Goal: Information Seeking & Learning: Learn about a topic

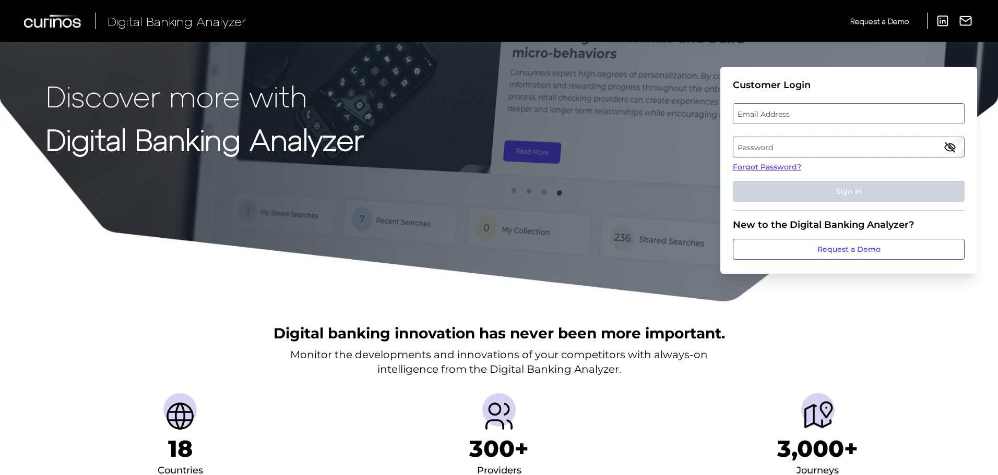
click at [798, 114] on label "Email Address" at bounding box center [848, 113] width 230 height 19
click at [798, 114] on input "email" at bounding box center [849, 113] width 232 height 21
type input "[PERSON_NAME][EMAIL_ADDRESS][PERSON_NAME][DOMAIN_NAME]"
click at [785, 143] on label "Password" at bounding box center [848, 147] width 230 height 19
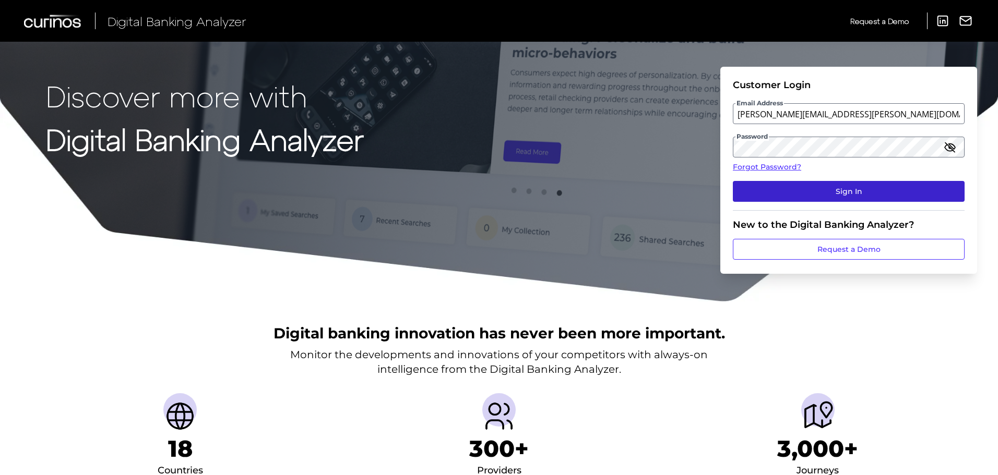
click at [816, 197] on button "Sign In" at bounding box center [849, 191] width 232 height 21
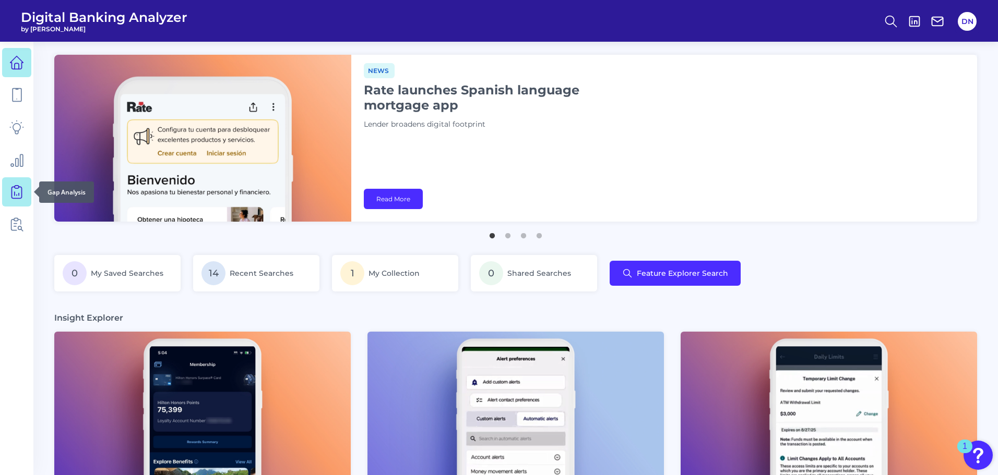
click at [16, 196] on icon at bounding box center [16, 192] width 15 height 15
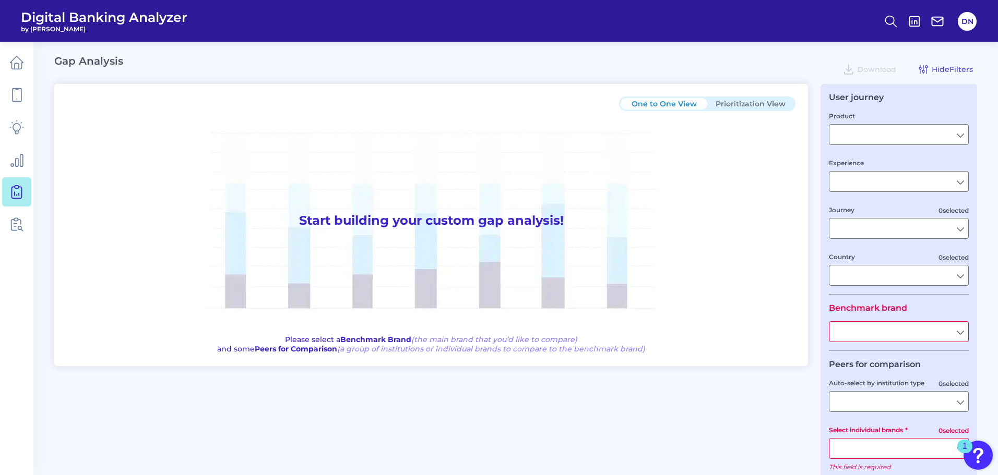
type input "Checking / Current Account"
type input "Mobile Servicing"
type input "Pre-Login Area, New Customer Onboarding, Login & Authentication, Accounts and t…"
type input "[GEOGRAPHIC_DATA]"
type input "All Select individual brands"
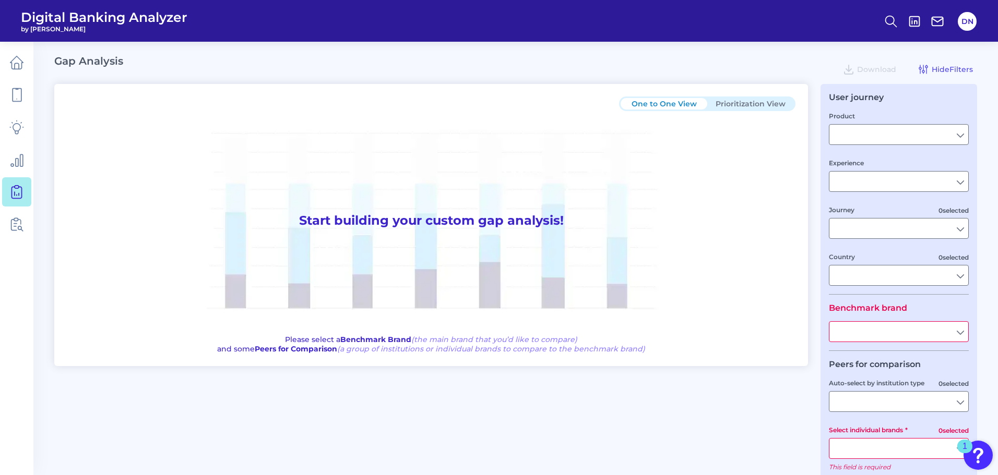
type input "All Journeys"
type input "All Countries"
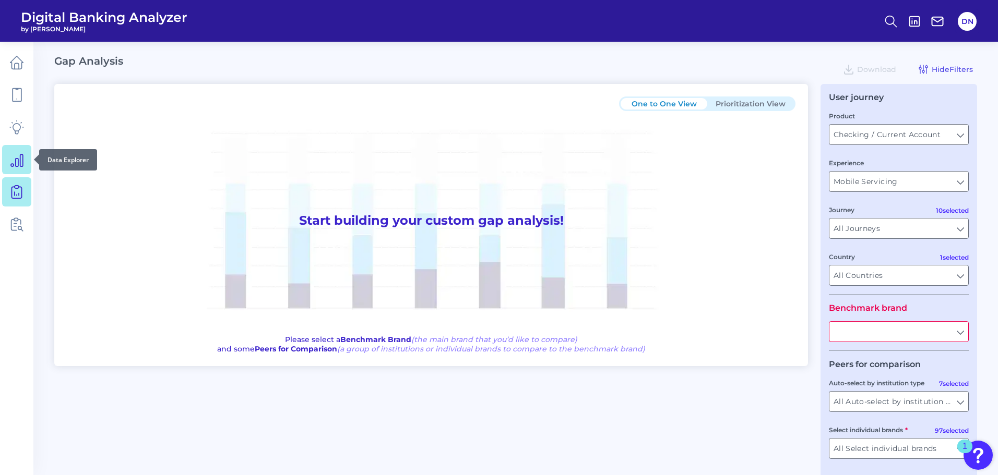
click at [14, 172] on link at bounding box center [16, 159] width 29 height 29
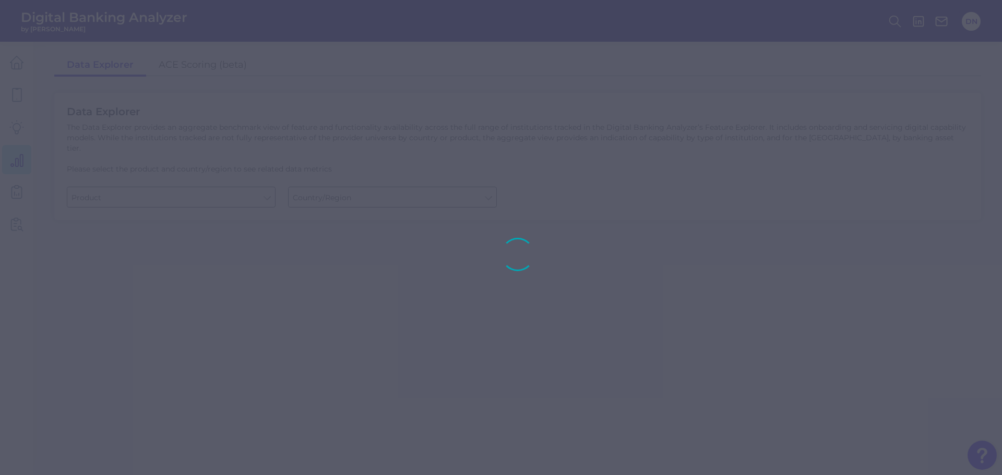
type input "Business Bank Account"
type input "[GEOGRAPHIC_DATA]"
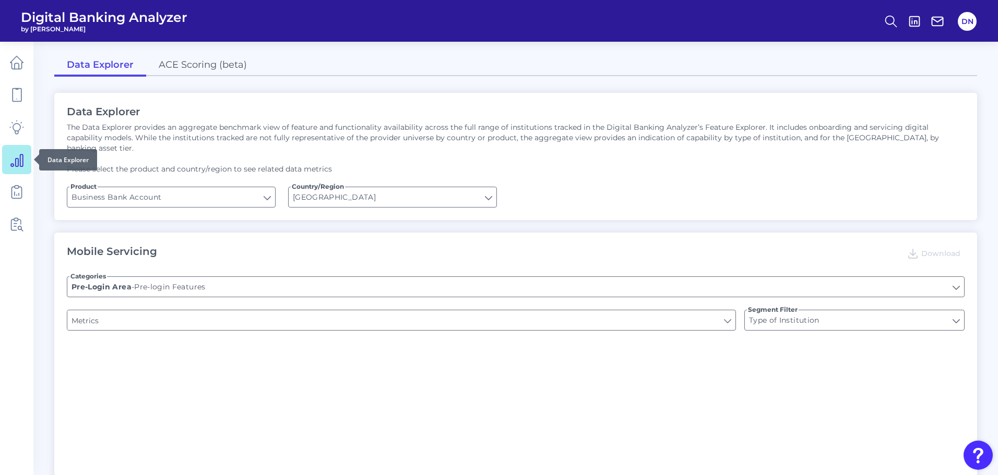
type input "Can you apply for the PRODUCT as a new to brand customer on ANY digital channel?"
type input "Upon opening the app are users immediately prompted to use Touch/Face ID to log…"
type input "Does it offer third-party single sign on?"
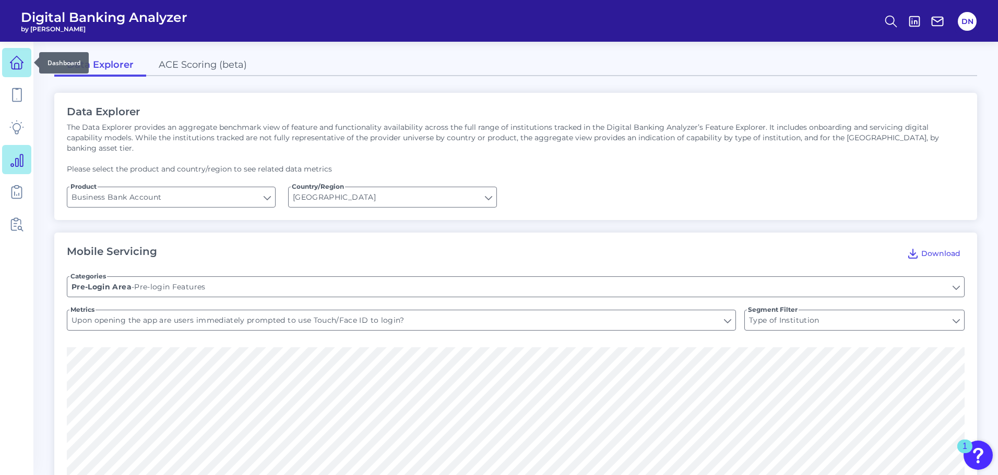
click at [13, 76] on link at bounding box center [16, 62] width 29 height 29
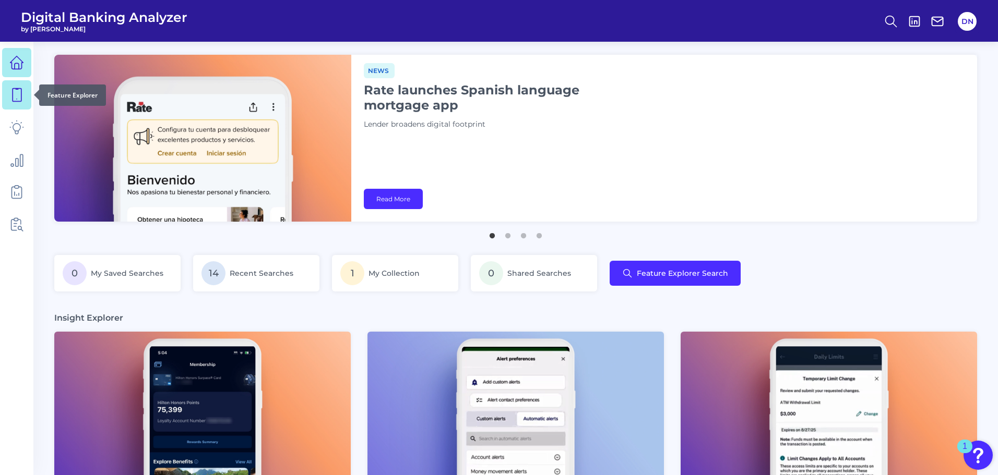
click at [18, 86] on link at bounding box center [16, 94] width 29 height 29
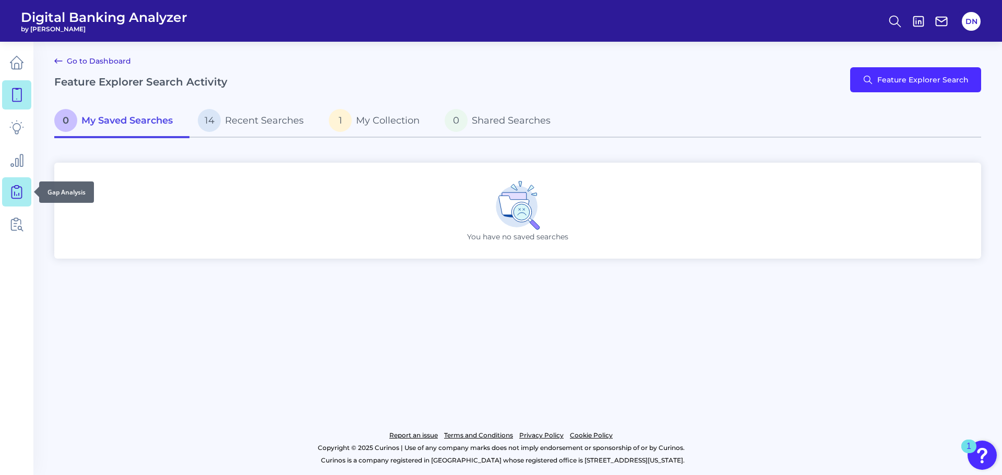
click at [10, 190] on icon at bounding box center [16, 192] width 15 height 15
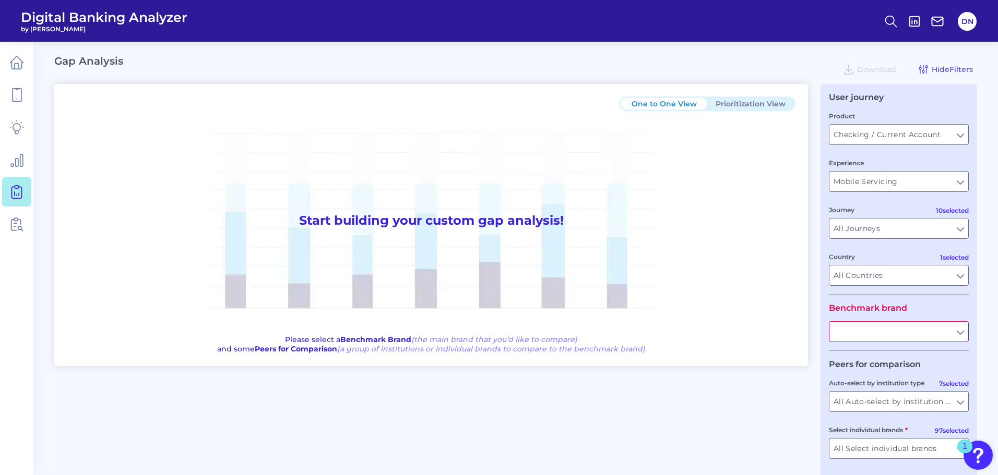
click at [960, 330] on input "text" at bounding box center [898, 332] width 139 height 20
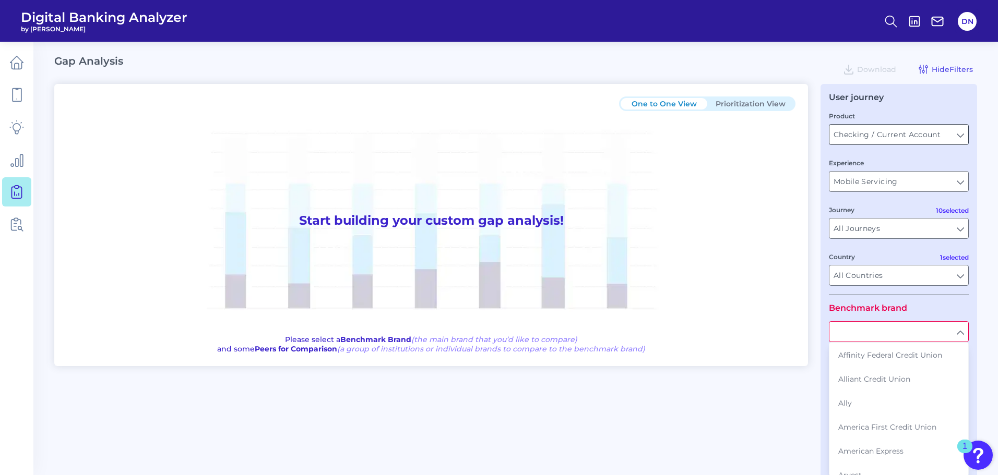
click at [958, 141] on input "Checking / Current Account" at bounding box center [898, 135] width 139 height 20
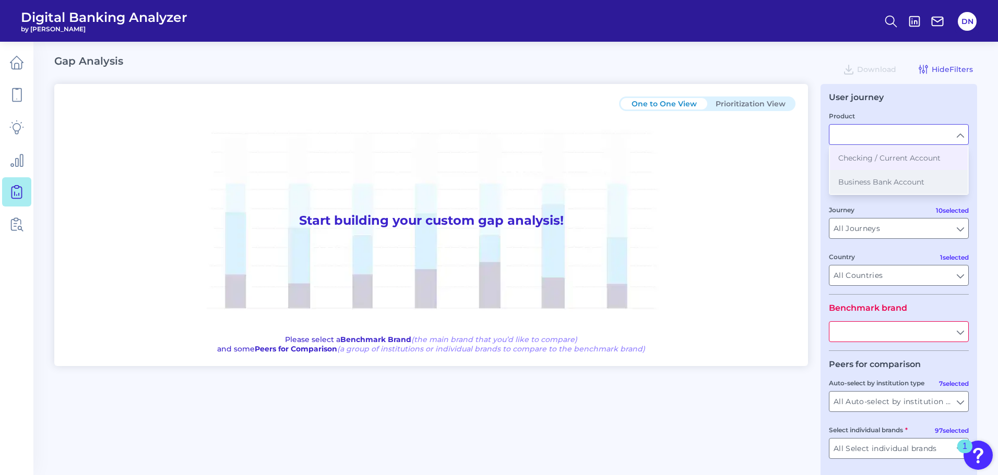
click at [887, 185] on span "Business Bank Account" at bounding box center [881, 181] width 86 height 9
type input "Business Bank Account"
click at [878, 339] on input "text" at bounding box center [898, 332] width 139 height 20
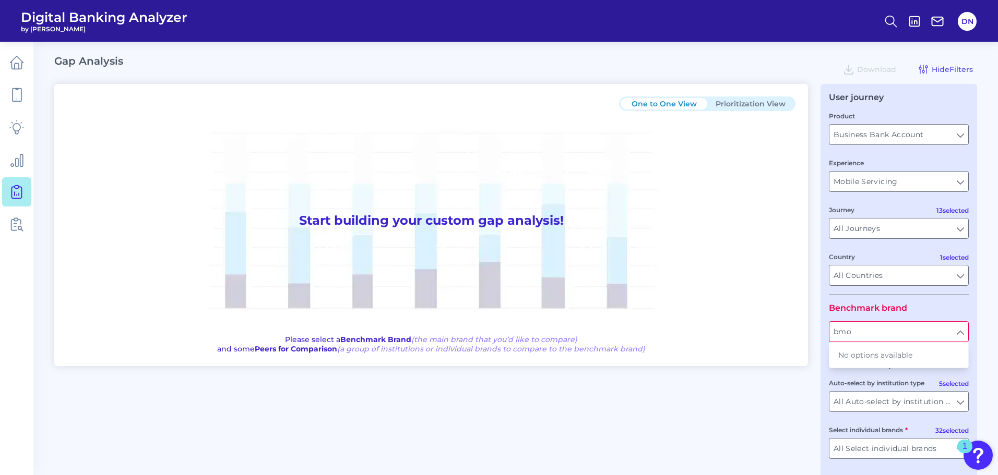
type input "b"
click at [881, 363] on button "[PERSON_NAME] [PERSON_NAME] e" at bounding box center [899, 359] width 138 height 33
type input "[PERSON_NAME] [PERSON_NAME]"
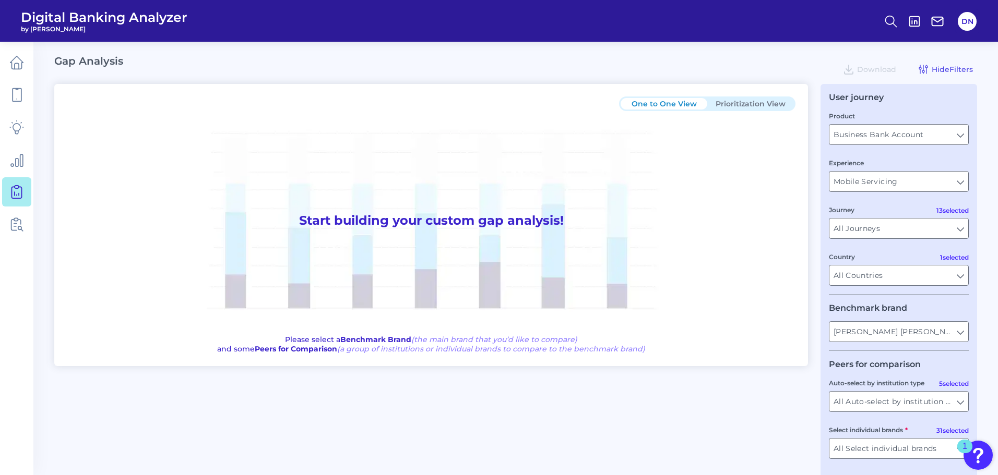
click at [736, 100] on button "Prioritization View" at bounding box center [750, 103] width 87 height 11
type input "Checking / Current Account"
type input "Pre-Login Area, New Customer Onboarding, Login & Authentication, Accounts and t…"
type input "All Select individual brands"
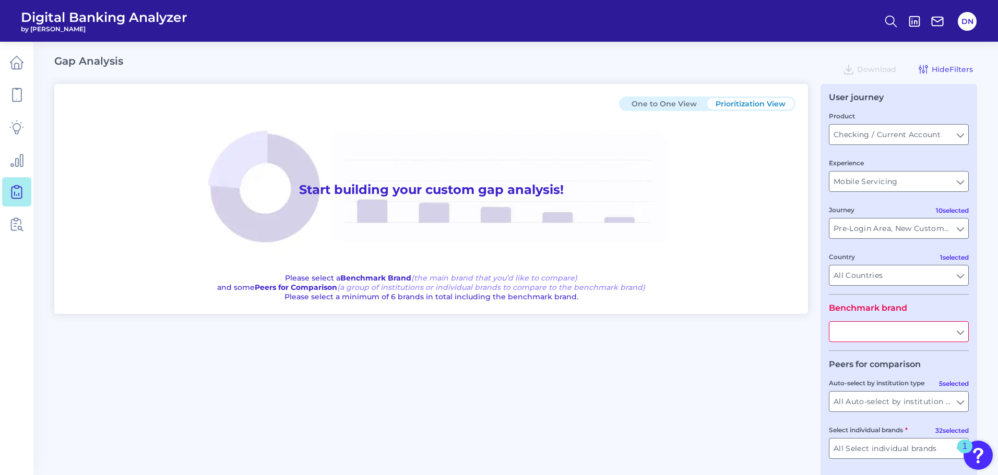
type input "All Journeys"
click at [954, 136] on input "Checking / Current Account" at bounding box center [898, 135] width 139 height 20
click at [886, 181] on span "Business Bank Account" at bounding box center [881, 181] width 86 height 9
type input "Business Bank Account"
click at [875, 337] on input "text" at bounding box center [898, 332] width 139 height 20
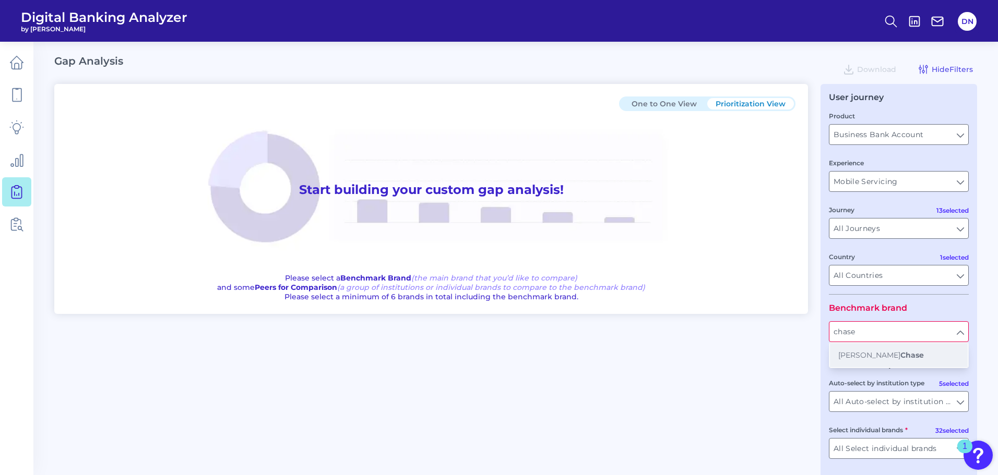
click at [877, 353] on span "[PERSON_NAME] [PERSON_NAME]" at bounding box center [881, 355] width 86 height 9
type input "[PERSON_NAME] [PERSON_NAME]"
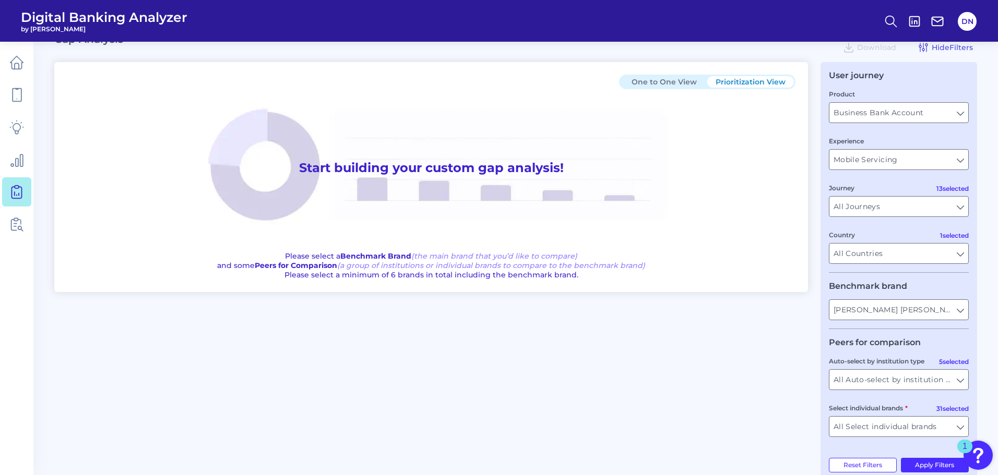
scroll to position [43, 0]
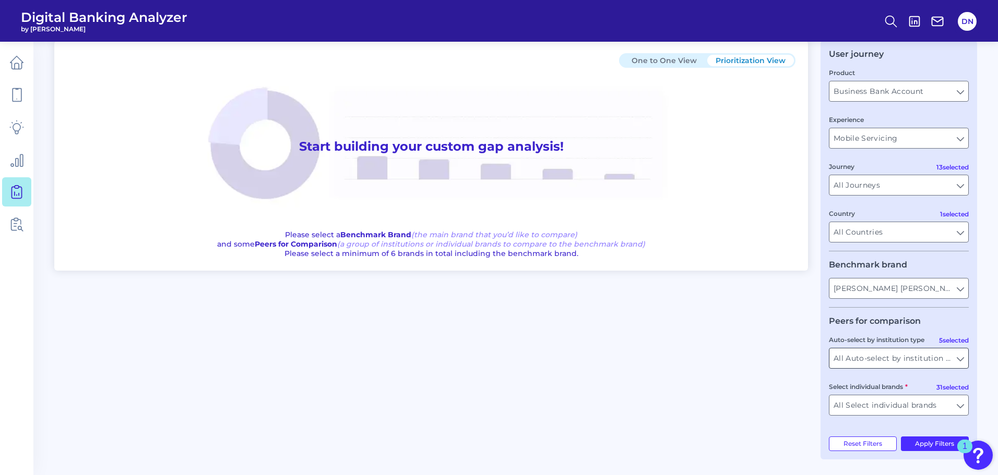
click at [959, 357] on input "All Auto-select by institution types" at bounding box center [898, 359] width 139 height 20
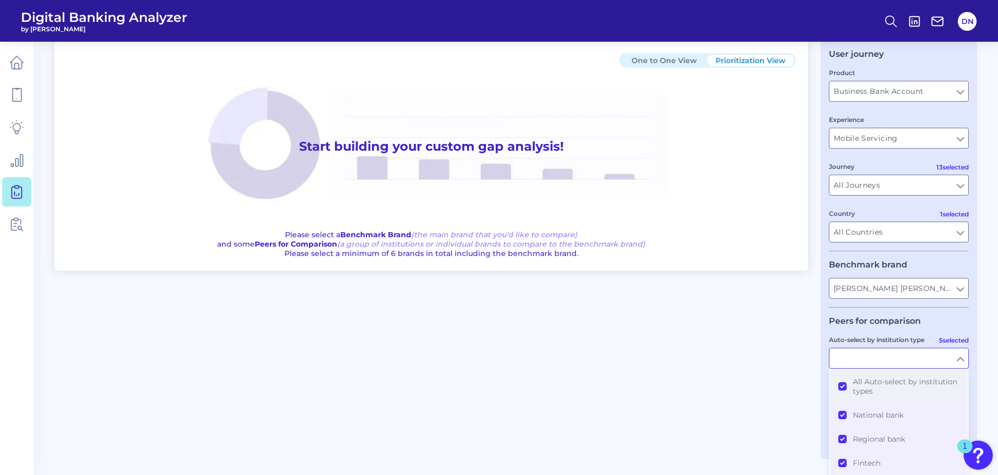
click at [841, 389] on button "All Auto-select by institution types" at bounding box center [899, 386] width 138 height 33
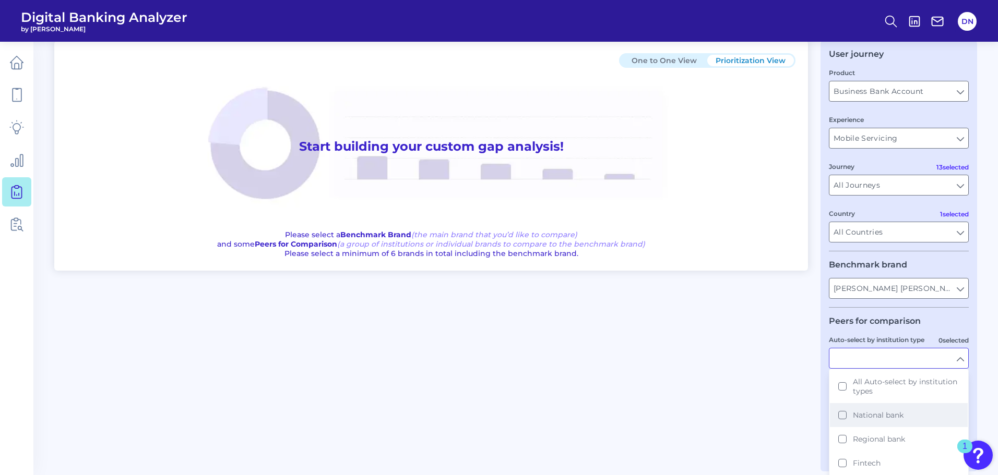
click at [844, 414] on button "National bank" at bounding box center [899, 415] width 138 height 24
type input "American Express, Bank of America, Capital One, Citi, PNC Bank, TD Bank, US Ban…"
click at [811, 398] on div "One to One View Prioritization View Start building your custom gap analysis! Pl…" at bounding box center [515, 250] width 923 height 419
type input "National bank"
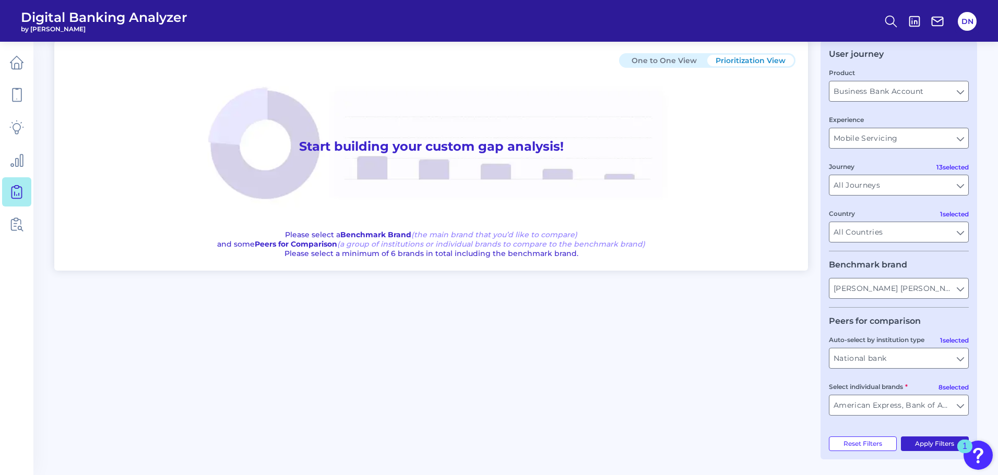
click at [939, 447] on button "Apply Filters" at bounding box center [935, 444] width 68 height 15
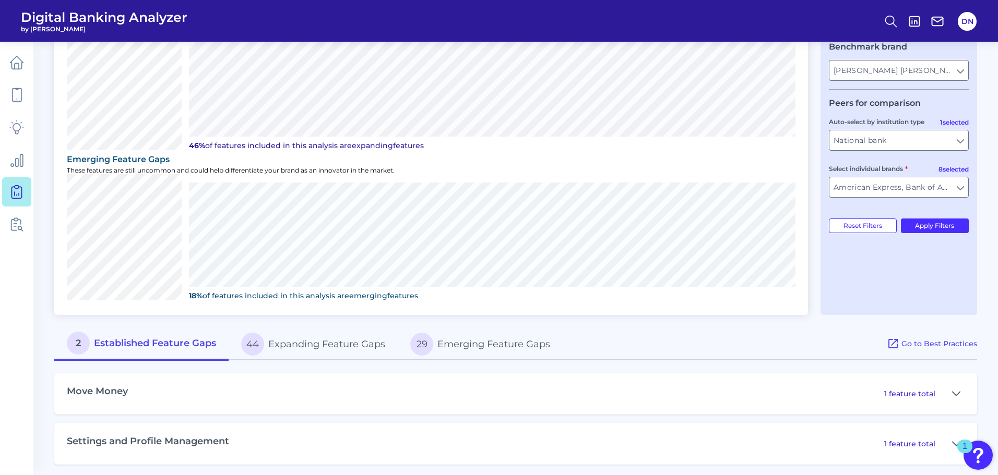
scroll to position [267, 0]
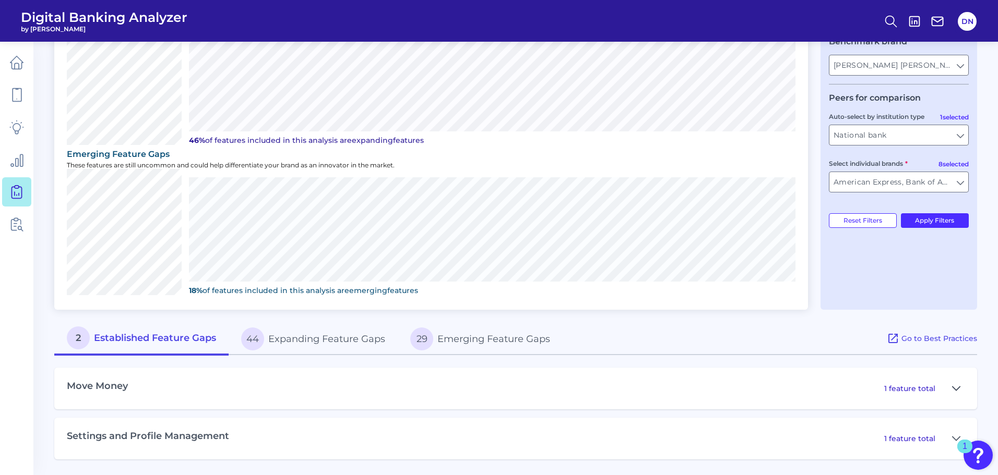
click at [951, 389] on button at bounding box center [956, 388] width 17 height 17
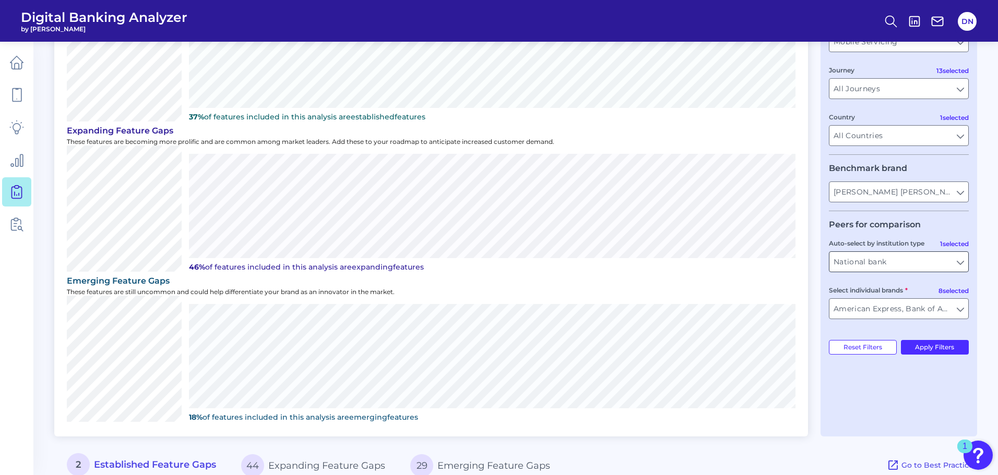
scroll to position [125, 0]
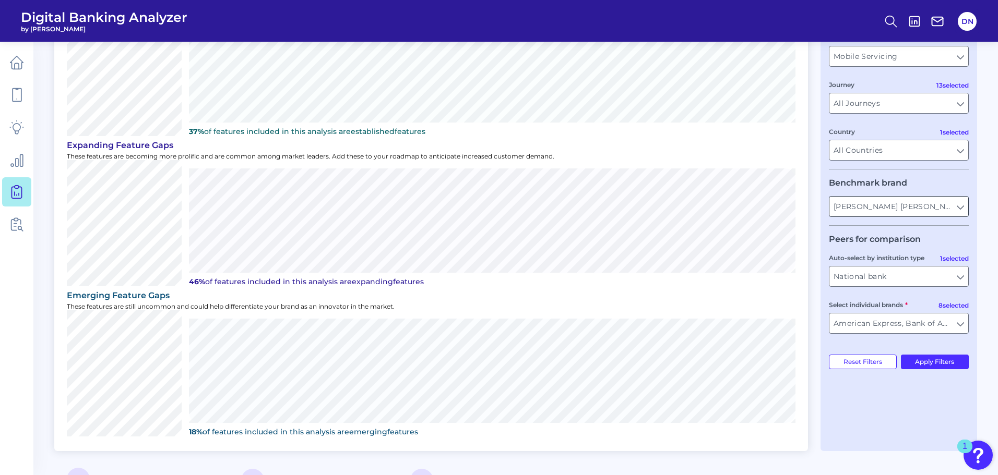
click at [924, 209] on input "[PERSON_NAME] [PERSON_NAME]" at bounding box center [898, 207] width 139 height 20
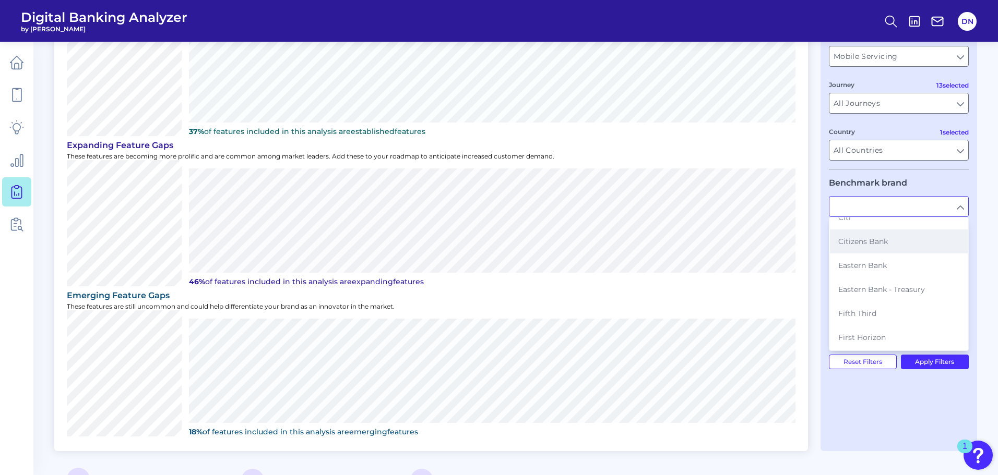
scroll to position [209, 0]
click at [871, 260] on span "Fifth Third" at bounding box center [857, 261] width 38 height 9
type input "Fifth Third"
type input "All Auto-select by institution types"
type input "All Select individual brands"
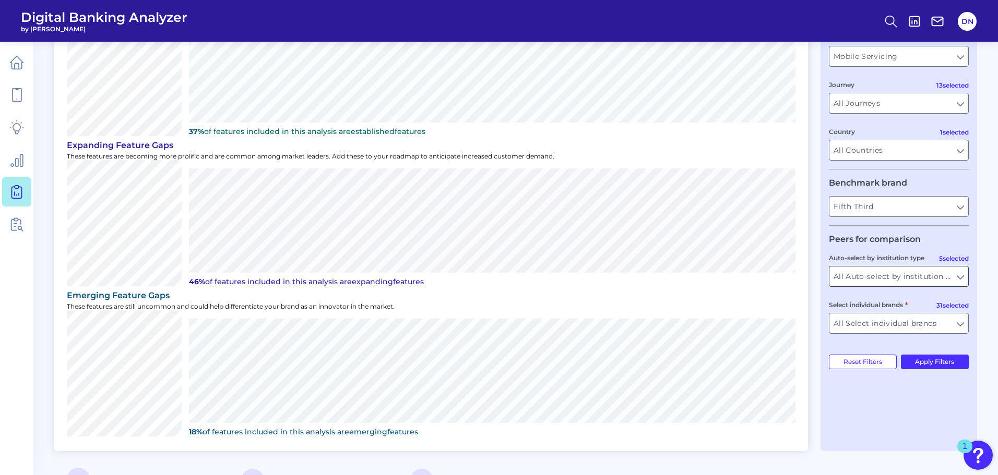
click at [958, 277] on input "All Auto-select by institution types" at bounding box center [898, 277] width 139 height 20
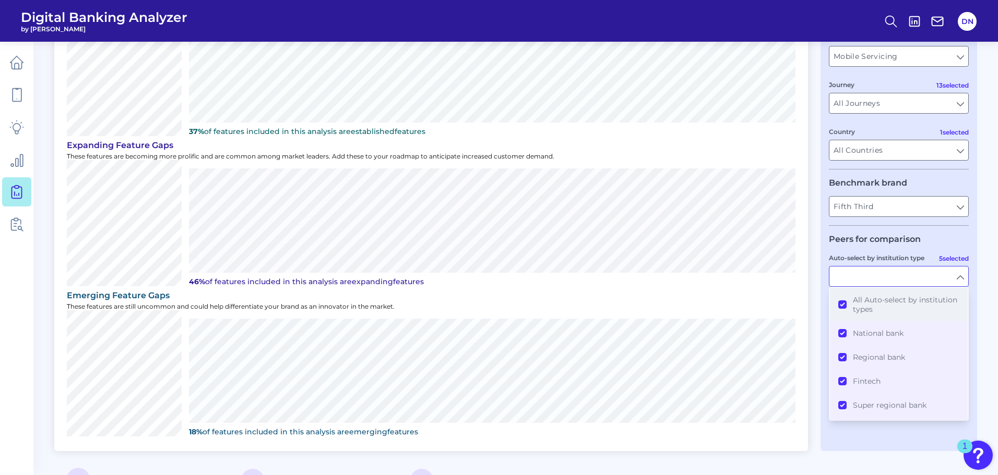
click at [844, 306] on button "All Auto-select by institution types" at bounding box center [899, 304] width 138 height 33
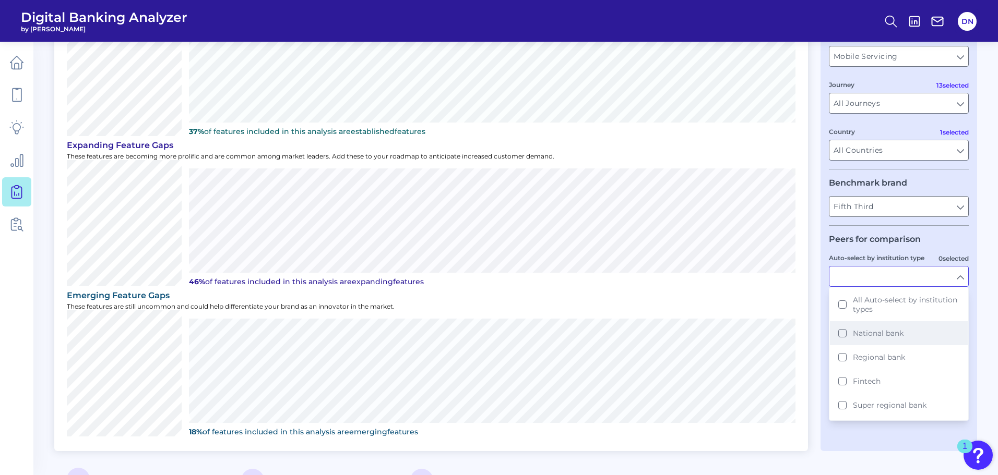
click at [841, 332] on button "National bank" at bounding box center [899, 333] width 138 height 24
type input "American Express, Bank of America, Capital One, Citi, [PERSON_NAME] [PERSON_NAM…"
click at [806, 331] on div "Prioritize features based on peer and market availability One to One View Prior…" at bounding box center [431, 205] width 754 height 493
type input "National bank"
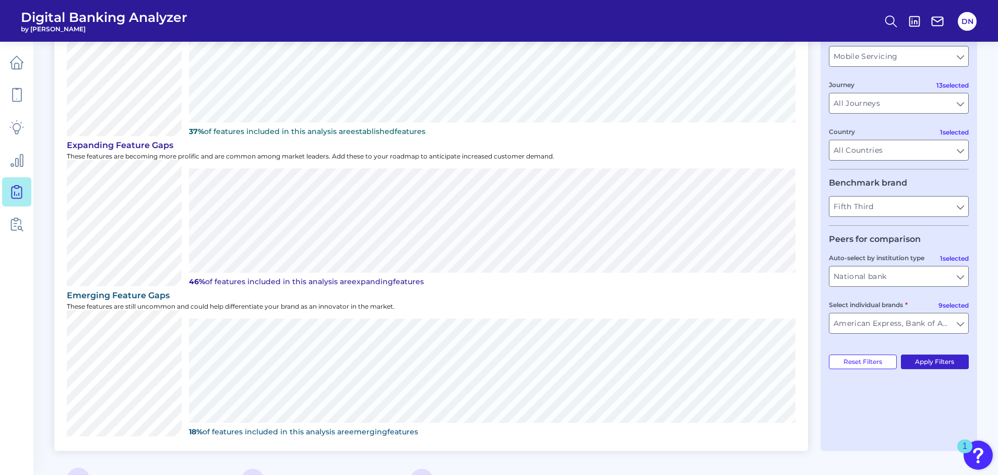
click at [926, 363] on button "Apply Filters" at bounding box center [935, 362] width 68 height 15
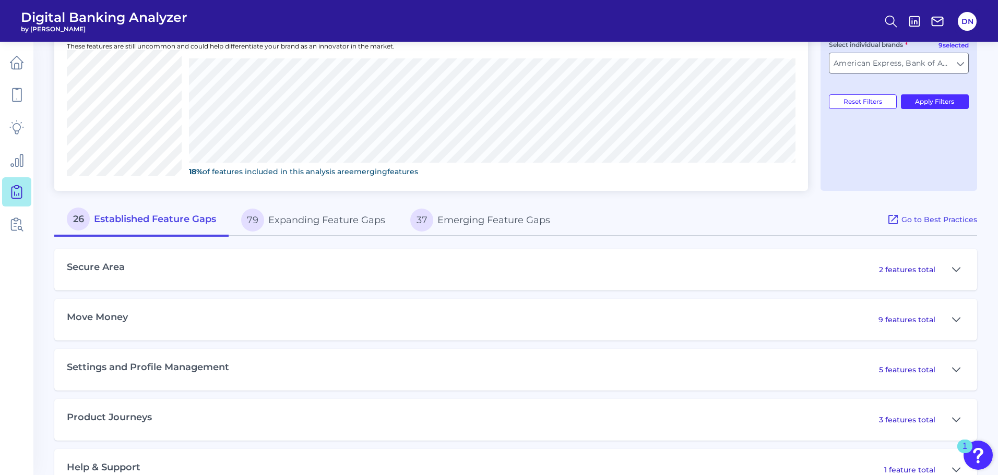
scroll to position [417, 0]
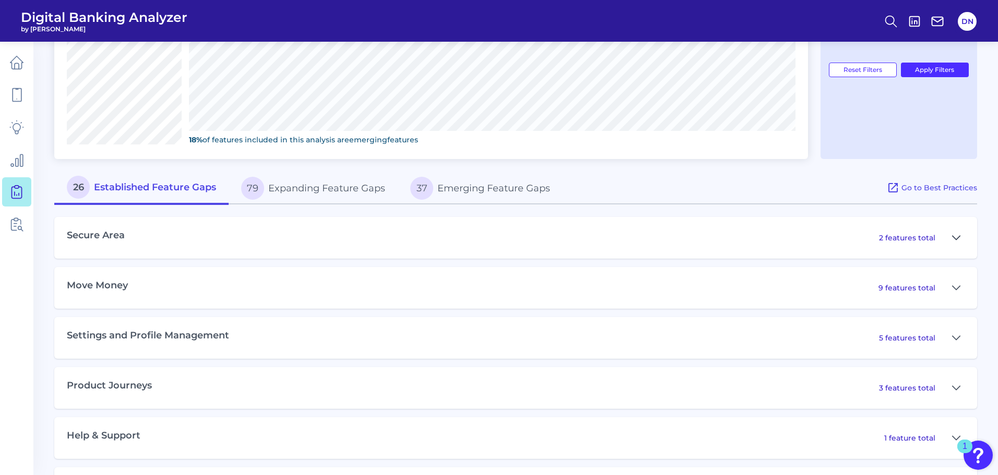
click at [954, 238] on icon at bounding box center [955, 238] width 7 height 4
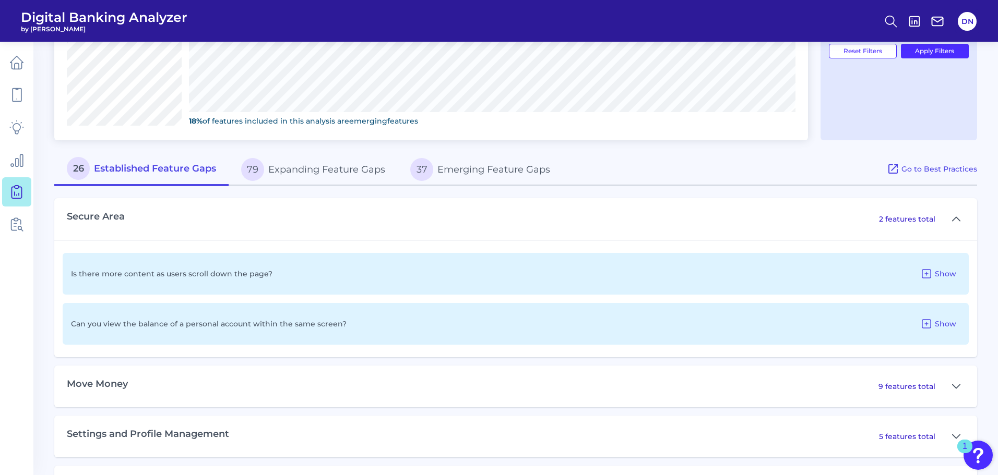
scroll to position [470, 0]
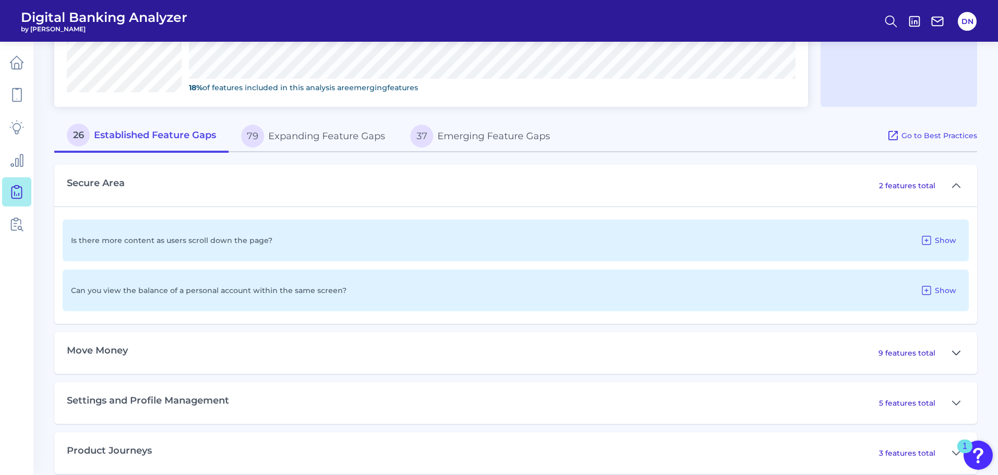
click at [956, 353] on icon at bounding box center [956, 353] width 8 height 13
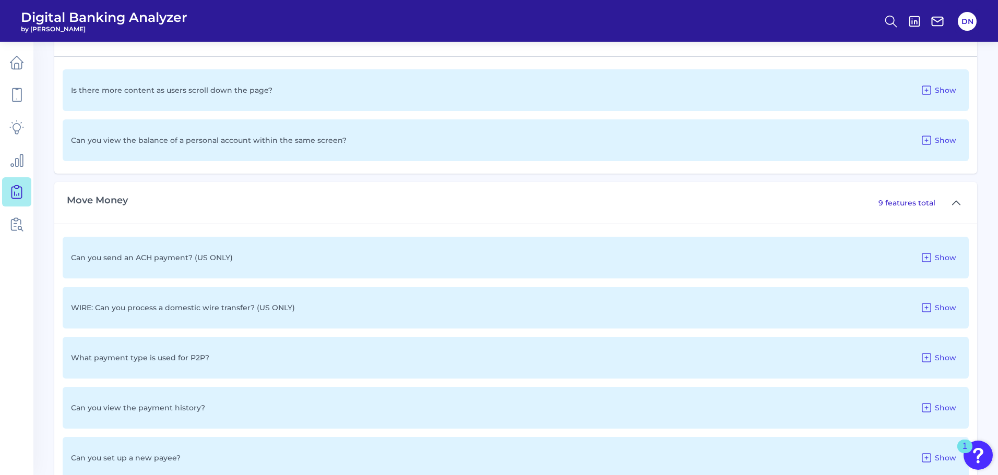
scroll to position [626, 0]
